Goal: Task Accomplishment & Management: Use online tool/utility

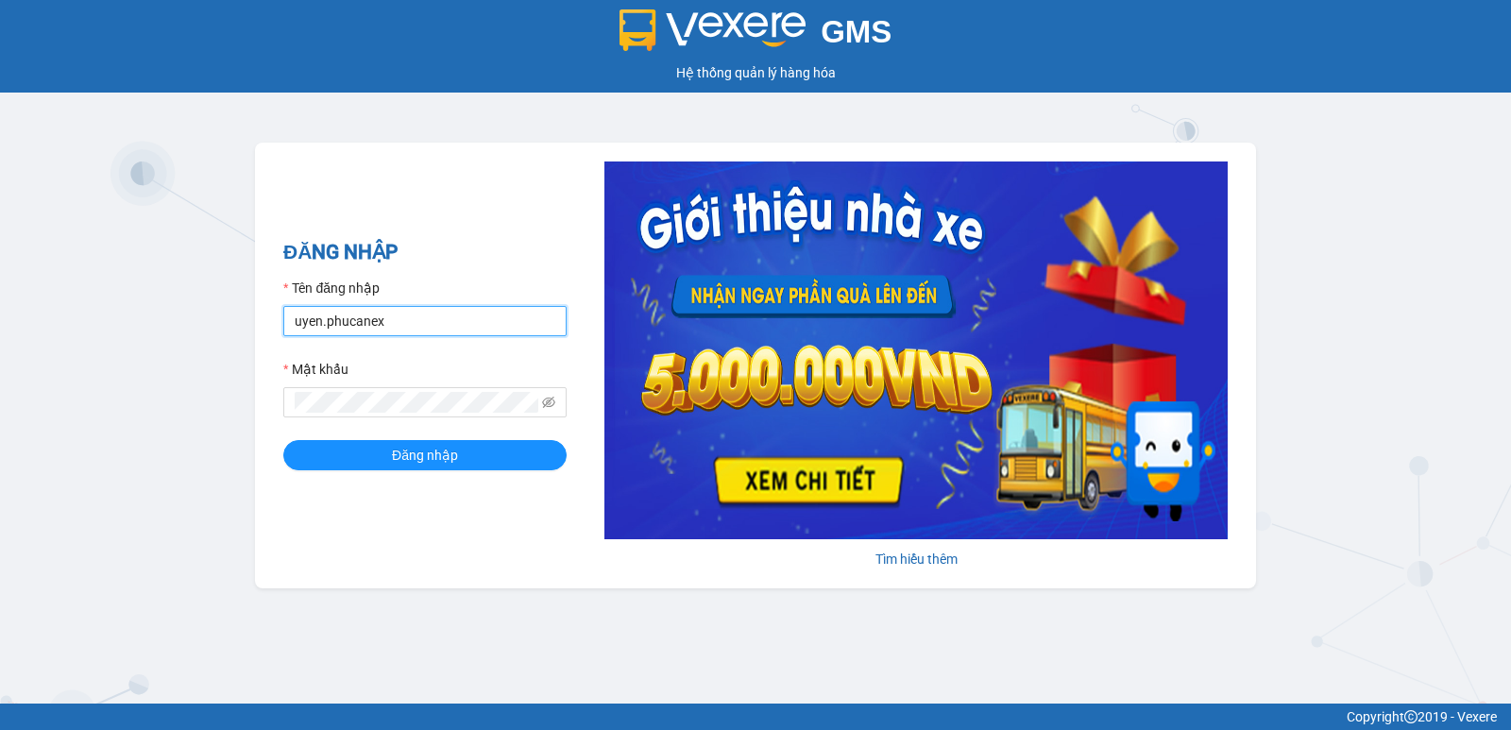
drag, startPoint x: 399, startPoint y: 319, endPoint x: 276, endPoint y: 334, distance: 123.7
click at [276, 334] on div "ĐĂNG NHẬP Tên đăng nhập uyen.phucanex Mật khẩu Đăng nhập Tìm hiểu thêm" at bounding box center [755, 366] width 1001 height 446
type input "phuong.phucanex"
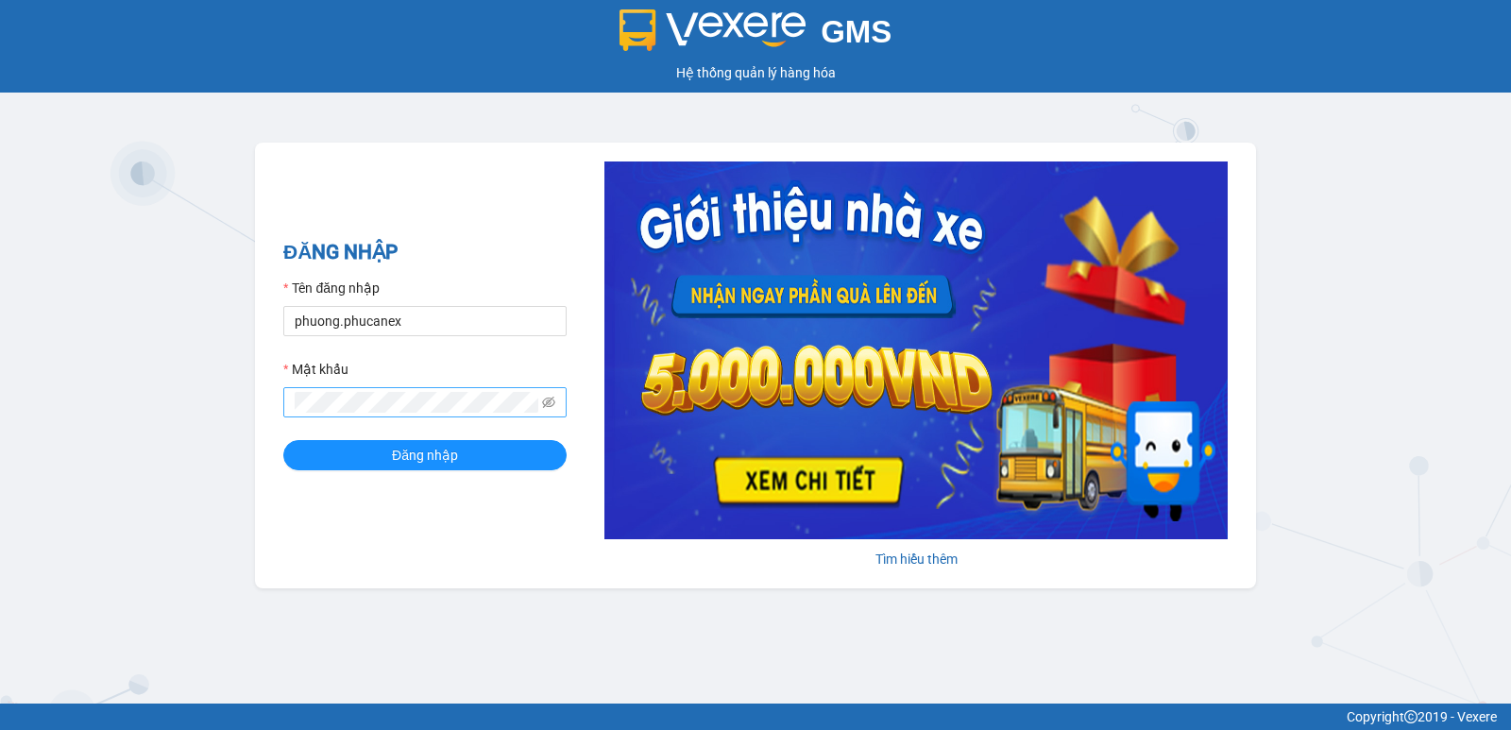
drag, startPoint x: 366, startPoint y: 414, endPoint x: 290, endPoint y: 411, distance: 76.5
click at [270, 413] on div "ĐĂNG NHẬP Tên đăng nhập phuong.phucanex Mật khẩu Đăng nhập Tìm hiểu thêm" at bounding box center [755, 366] width 1001 height 446
click at [278, 411] on div "ĐĂNG NHẬP Tên đăng nhập phuong.phucanex Mật khẩu Đăng nhập Tìm hiểu thêm" at bounding box center [755, 366] width 1001 height 446
click at [283, 440] on button "Đăng nhập" at bounding box center [424, 455] width 283 height 30
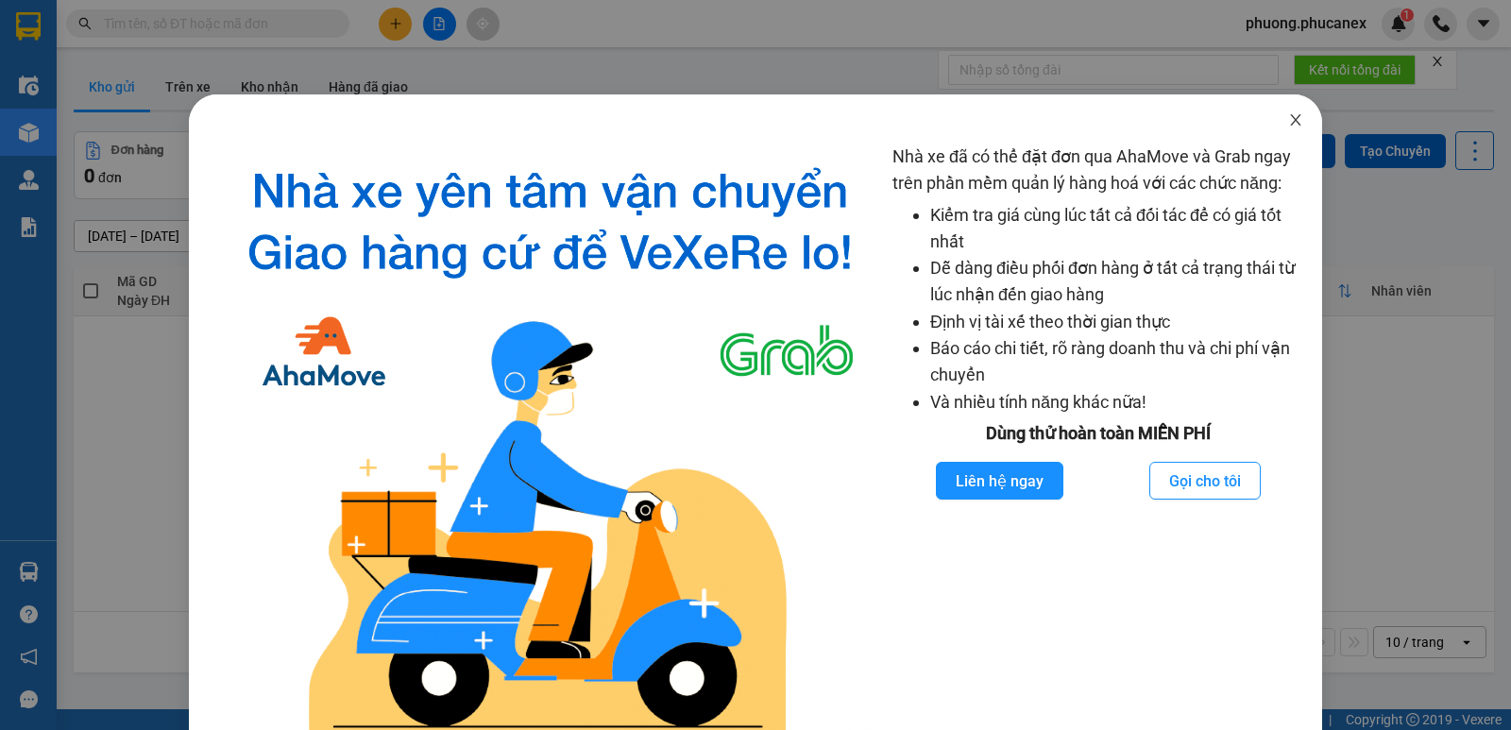
click at [1288, 121] on icon "close" at bounding box center [1295, 119] width 15 height 15
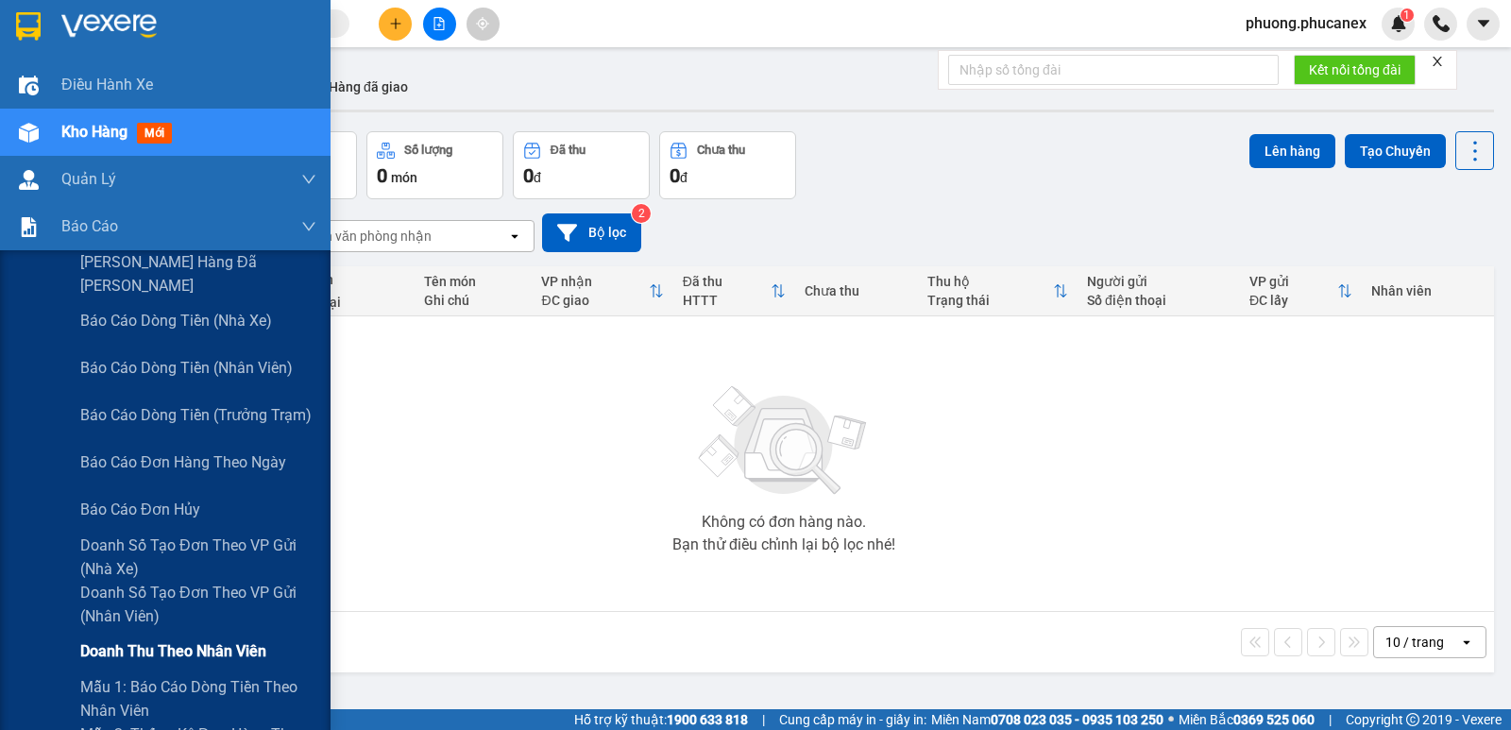
drag, startPoint x: 147, startPoint y: 674, endPoint x: 125, endPoint y: 660, distance: 26.7
click at [146, 675] on span "Mẫu 1: Báo cáo dòng tiền theo nhân viên" at bounding box center [198, 698] width 236 height 47
